Goal: Information Seeking & Learning: Learn about a topic

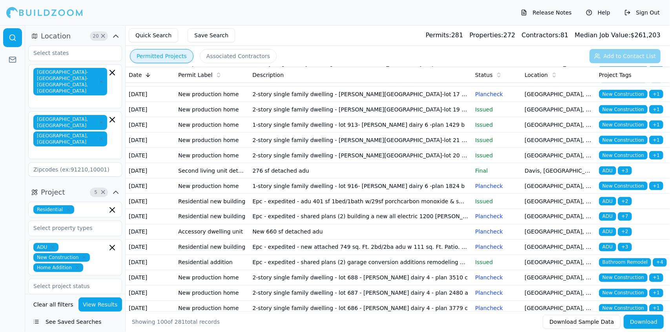
scroll to position [870, 0]
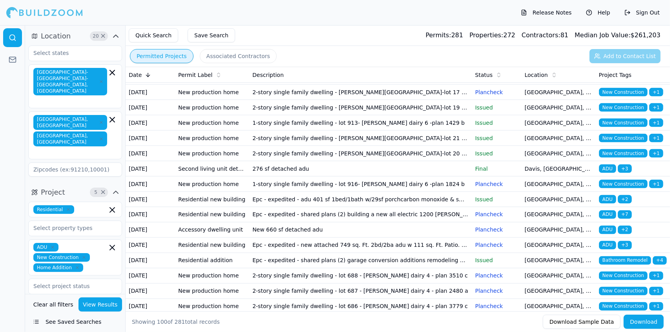
click at [333, 8] on td "2-story single family dwelling - [PERSON_NAME][GEOGRAPHIC_DATA]-lot 22 - plan 1…" at bounding box center [360, 0] width 222 height 15
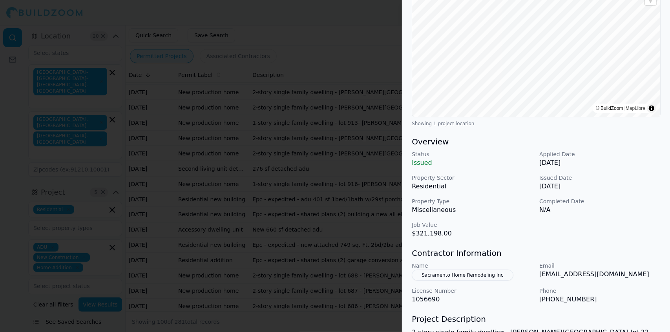
scroll to position [111, 0]
drag, startPoint x: 286, startPoint y: 219, endPoint x: 263, endPoint y: 221, distance: 22.5
click at [263, 221] on div at bounding box center [335, 166] width 670 height 332
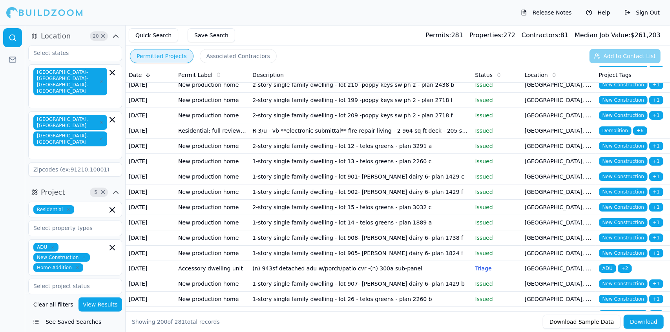
scroll to position [1720, 0]
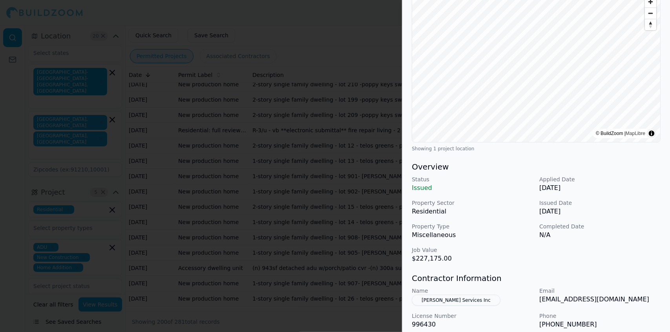
scroll to position [86, 0]
click at [331, 273] on div at bounding box center [335, 166] width 670 height 332
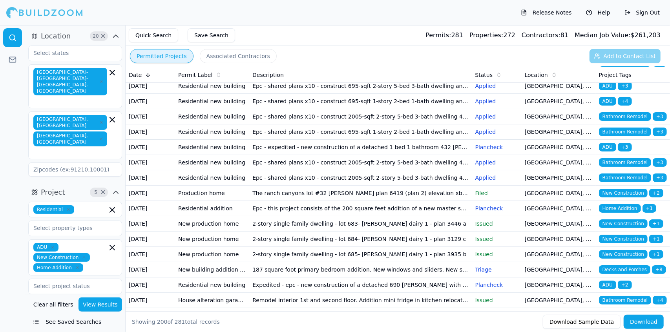
scroll to position [2039, 0]
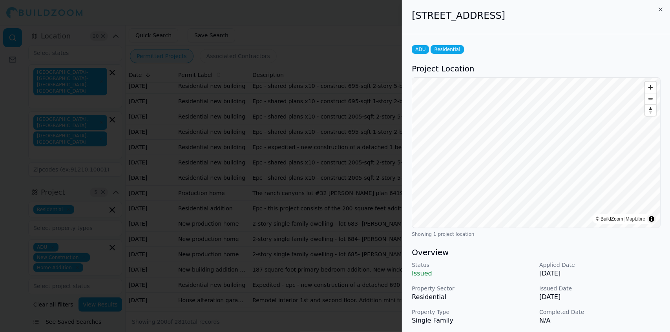
click at [331, 273] on div at bounding box center [335, 166] width 670 height 332
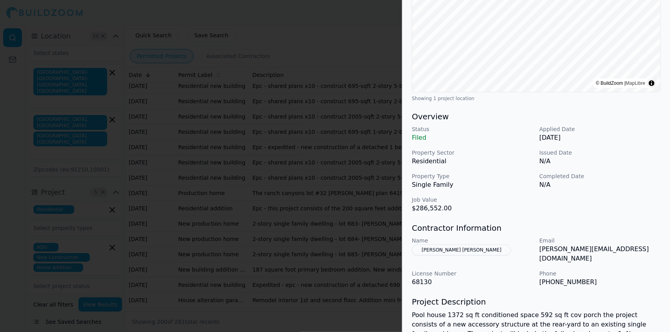
scroll to position [147, 0]
click at [337, 195] on div at bounding box center [335, 166] width 670 height 332
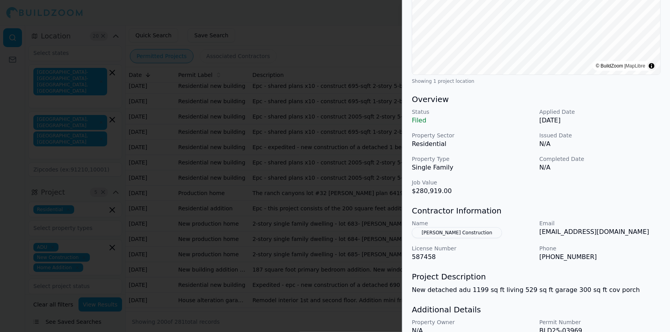
scroll to position [153, 0]
drag, startPoint x: 456, startPoint y: 232, endPoint x: 452, endPoint y: 231, distance: 4.4
click at [452, 231] on button "[PERSON_NAME] Construction" at bounding box center [457, 232] width 90 height 11
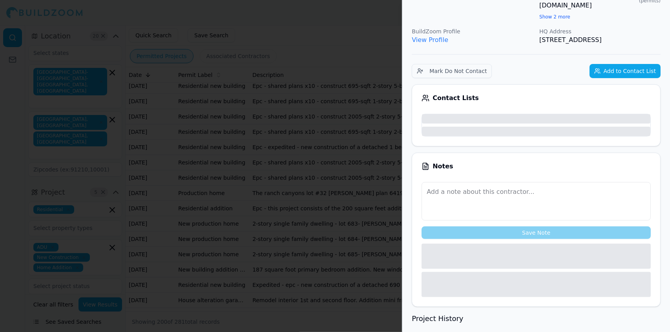
scroll to position [172, 0]
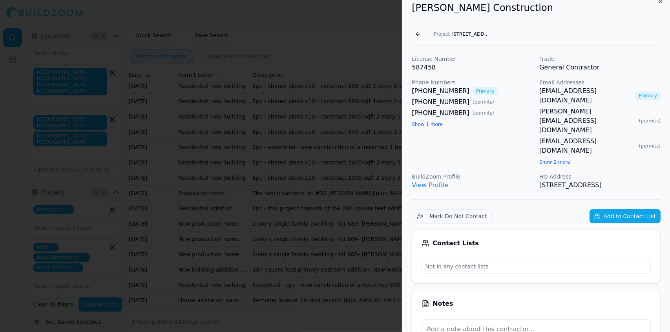
scroll to position [0, 0]
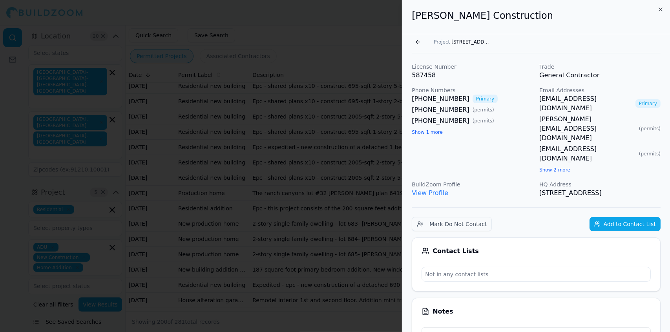
drag, startPoint x: 631, startPoint y: 154, endPoint x: 408, endPoint y: 25, distance: 257.9
copy div "[PERSON_NAME] Construction Go back Project [STREET_ADDRESS][PERSON_NAME] Licens…"
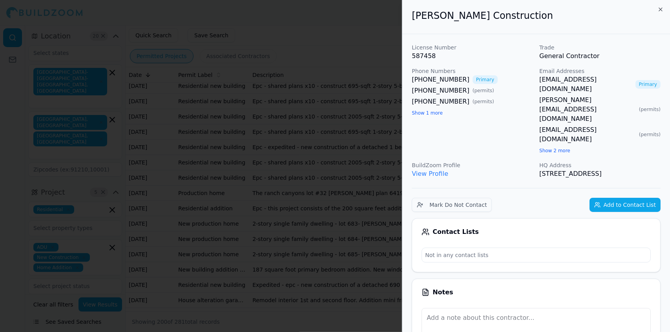
click at [355, 73] on div at bounding box center [335, 166] width 670 height 332
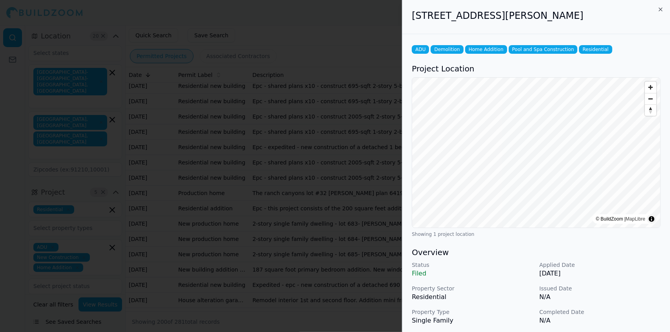
click at [381, 297] on div at bounding box center [335, 166] width 670 height 332
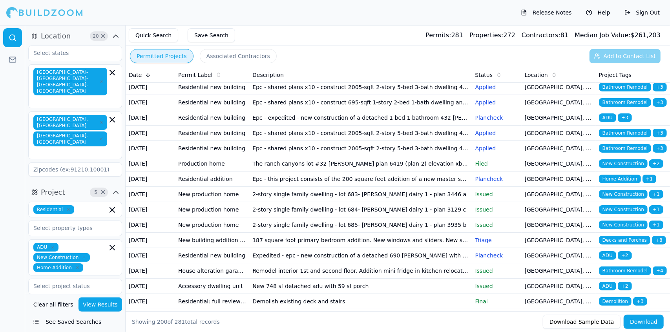
scroll to position [2068, 0]
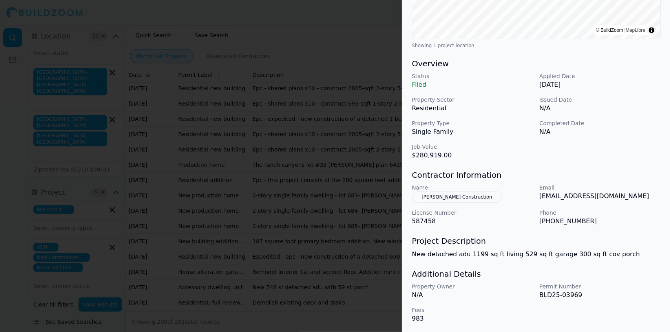
scroll to position [189, 0]
drag, startPoint x: 580, startPoint y: 294, endPoint x: 493, endPoint y: 273, distance: 89.5
drag, startPoint x: 493, startPoint y: 273, endPoint x: 599, endPoint y: 301, distance: 109.4
click at [599, 301] on div "Property Owner N/A Permit Number BLD25-03969 Fees 983" at bounding box center [536, 302] width 249 height 41
click at [464, 198] on button "[PERSON_NAME] Construction" at bounding box center [457, 196] width 90 height 11
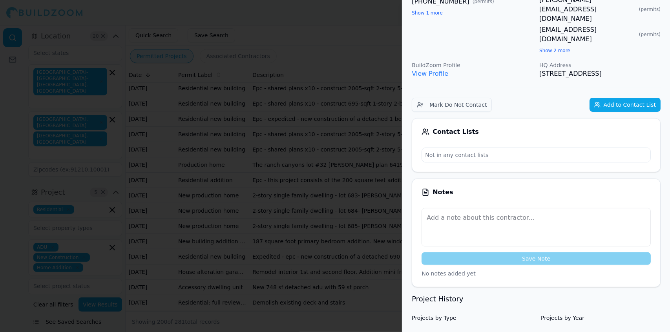
scroll to position [0, 0]
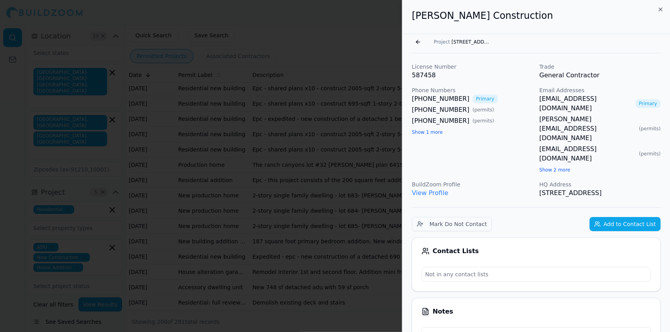
drag, startPoint x: 628, startPoint y: 153, endPoint x: 409, endPoint y: 29, distance: 251.9
copy div "[PERSON_NAME] Construction Go back Project [STREET_ADDRESS][PERSON_NAME] Licens…"
